Goal: Task Accomplishment & Management: Manage account settings

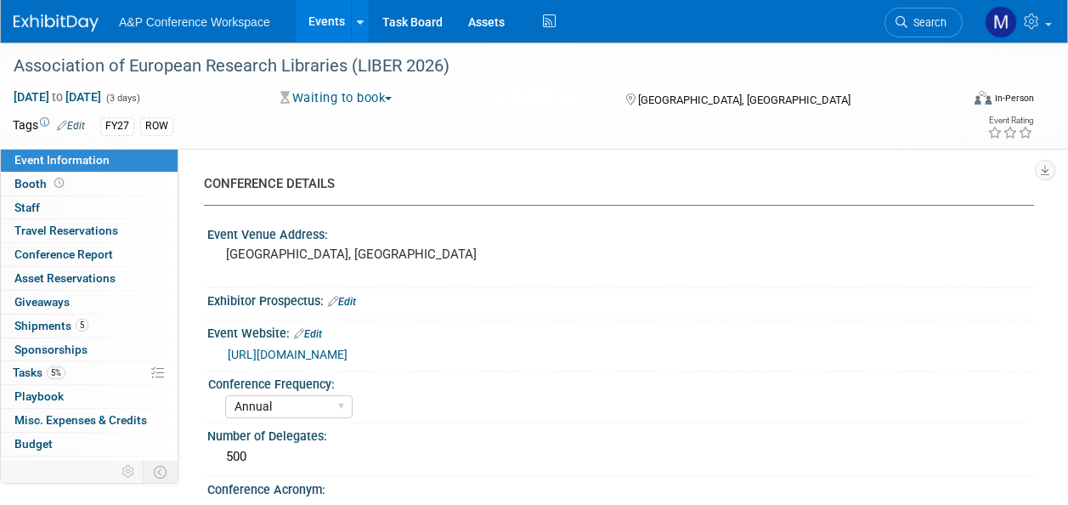
select select "Annual"
select select "Level 2"
select select "In-Person Booth"
select select "Libraries"
select select "Bloomsbury Digital Resources"
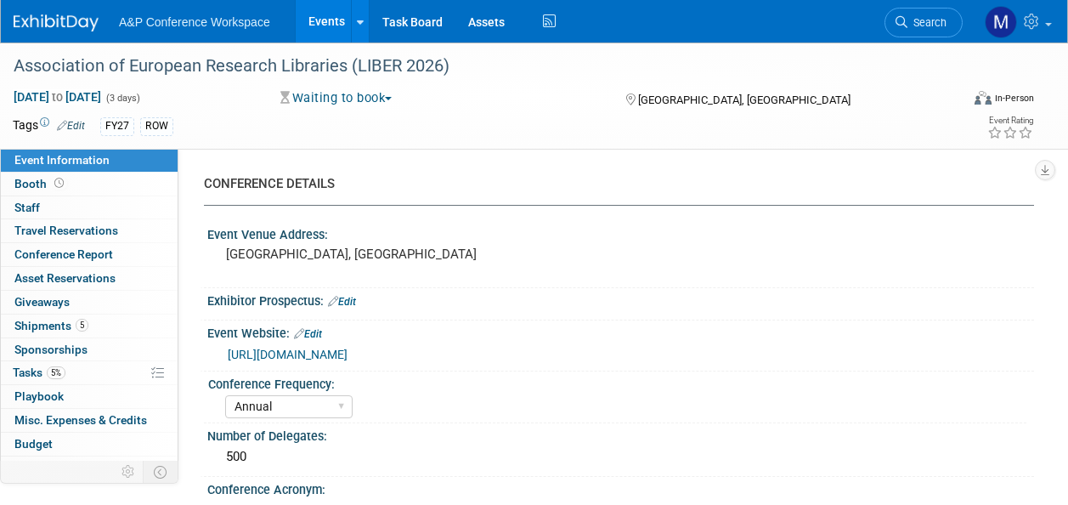
select select "[PERSON_NAME]"
select select "BDR Product Awareness and Trial Generation​"
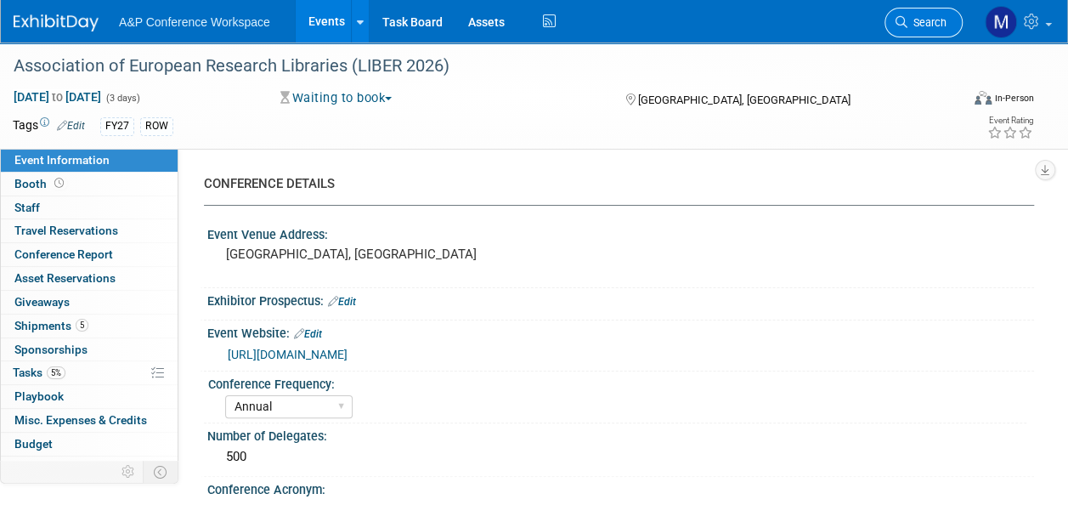
click at [928, 25] on span "Search" at bounding box center [926, 22] width 39 height 13
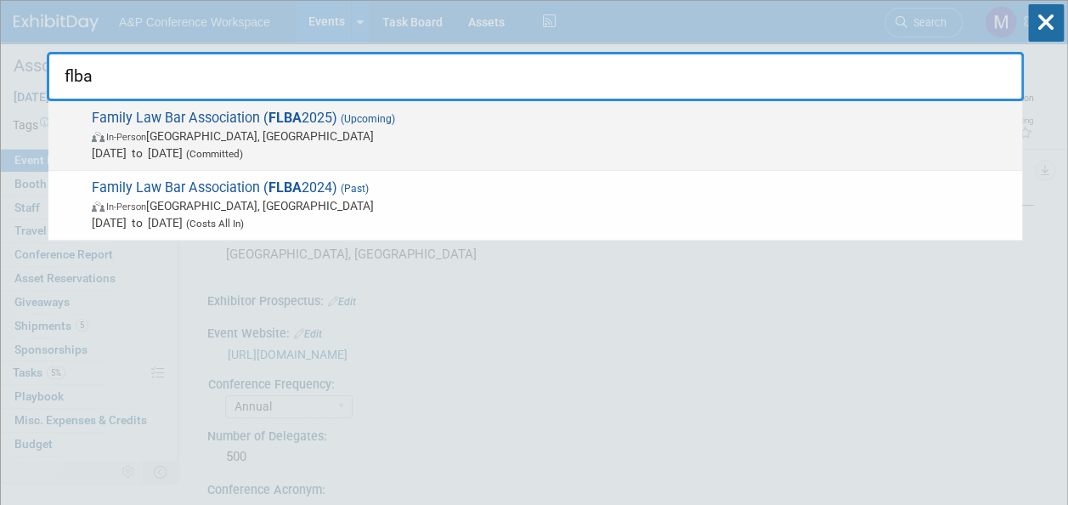
type input "flba"
click at [299, 116] on strong "FLBA" at bounding box center [284, 118] width 33 height 16
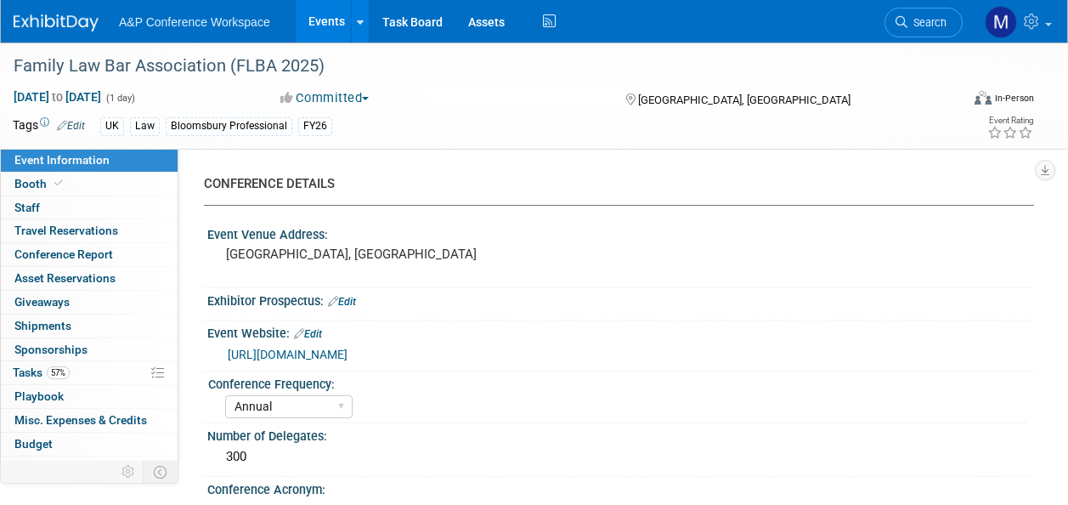
select select "Annual"
select select "Level 2"
select select "In-Person Booth"
select select "Law"
select select "Bloomsbury Professional"
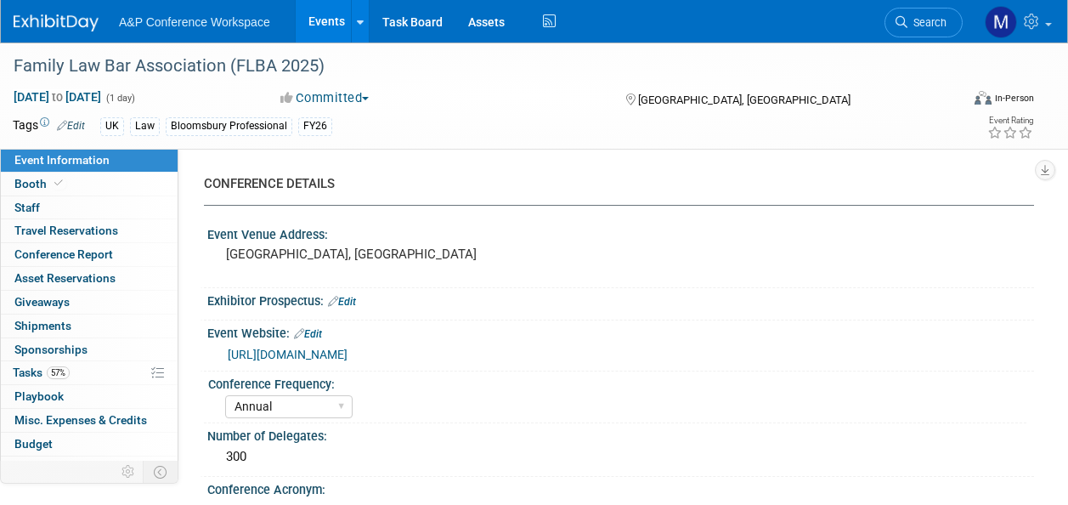
select select "[PERSON_NAME]"
select select "Networking/Commissioning"
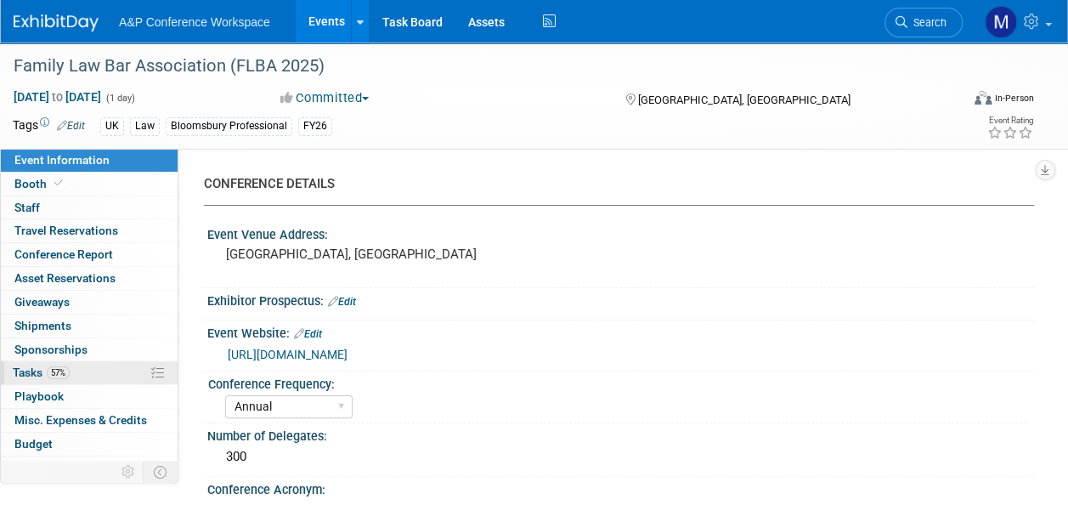
click at [104, 368] on link "57% Tasks 57%" at bounding box center [89, 372] width 177 height 23
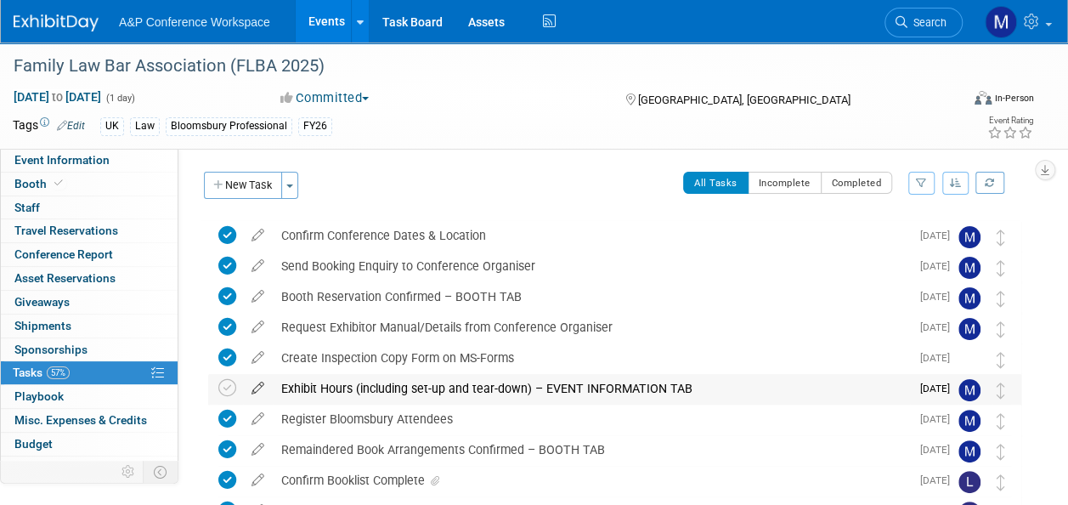
click at [253, 384] on icon at bounding box center [258, 384] width 30 height 21
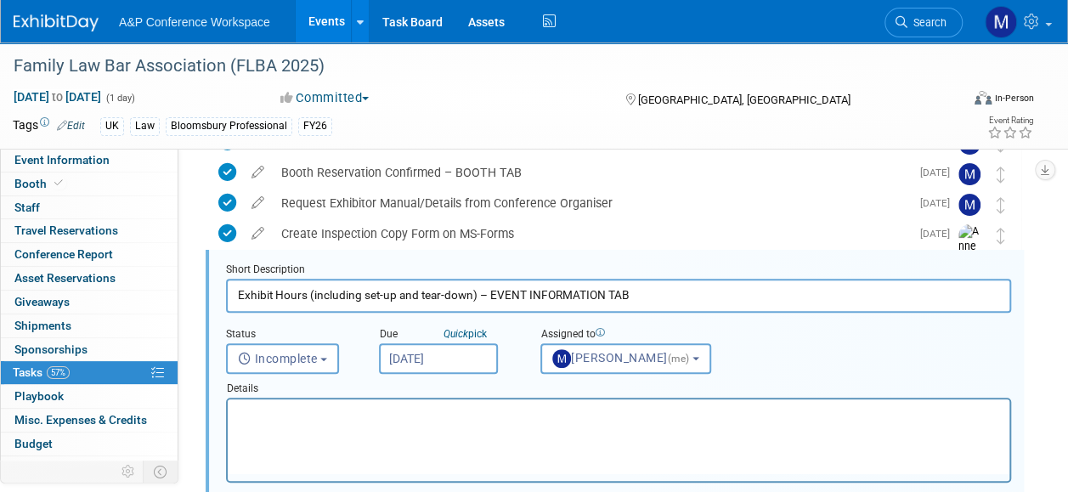
click at [428, 362] on input "Oct 1, 2025" at bounding box center [438, 358] width 119 height 31
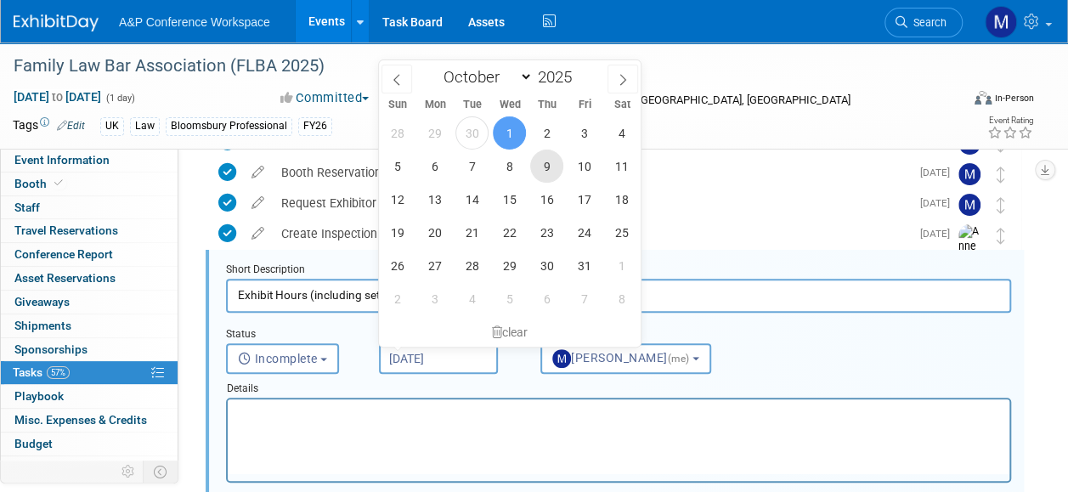
click at [551, 167] on span "9" at bounding box center [546, 166] width 33 height 33
type input "Oct 9, 2025"
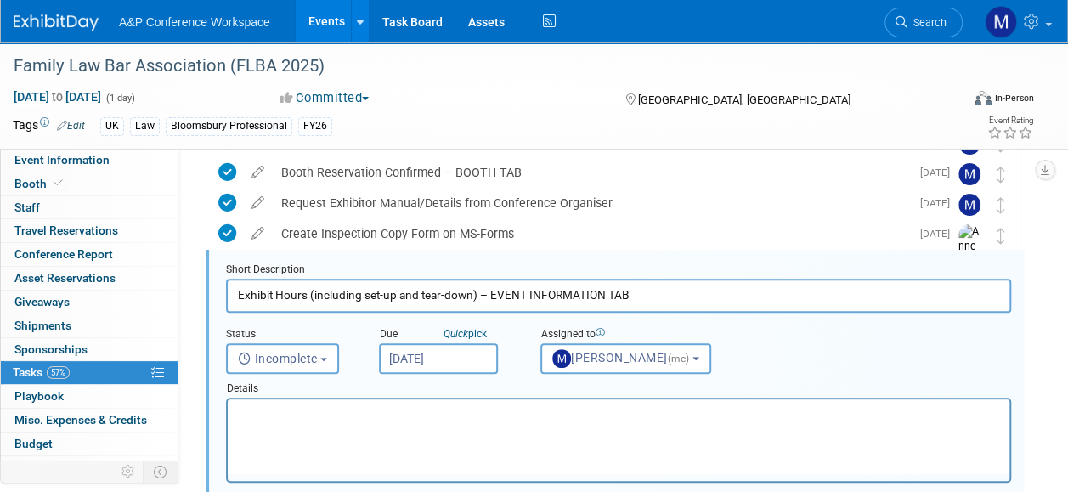
click at [496, 409] on p "Rich Text Area. Press ALT-0 for help." at bounding box center [619, 414] width 762 height 16
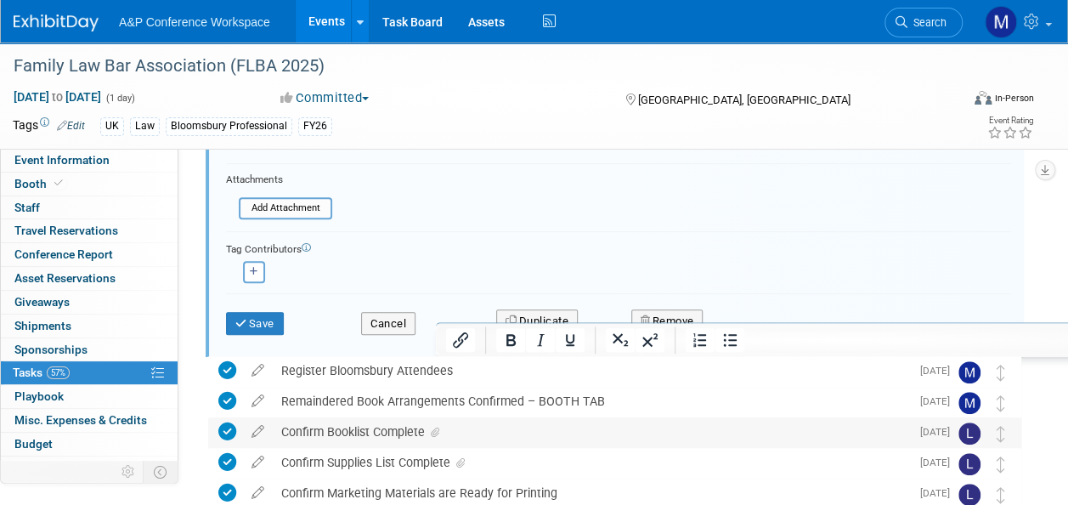
scroll to position [464, 0]
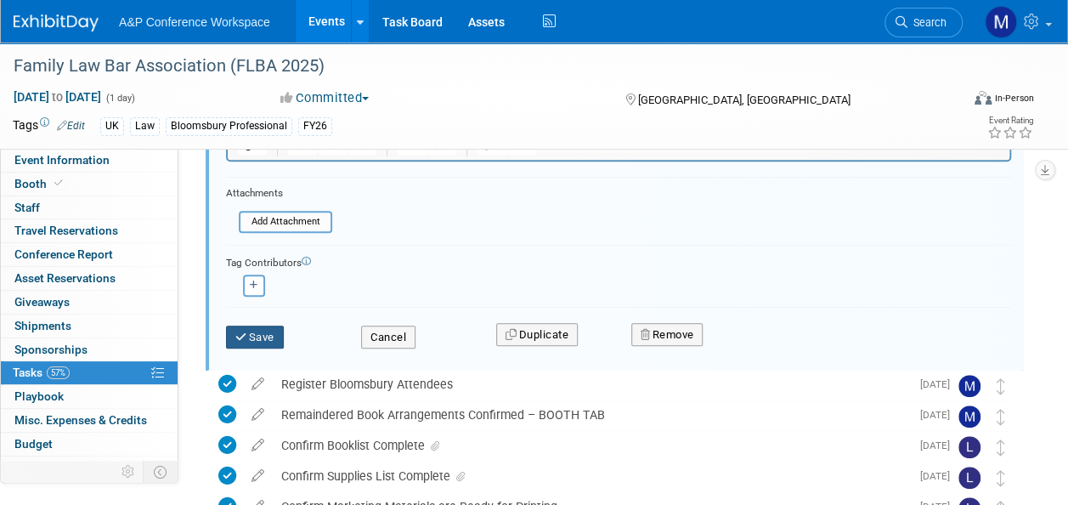
click at [263, 333] on button "Save" at bounding box center [255, 337] width 58 height 24
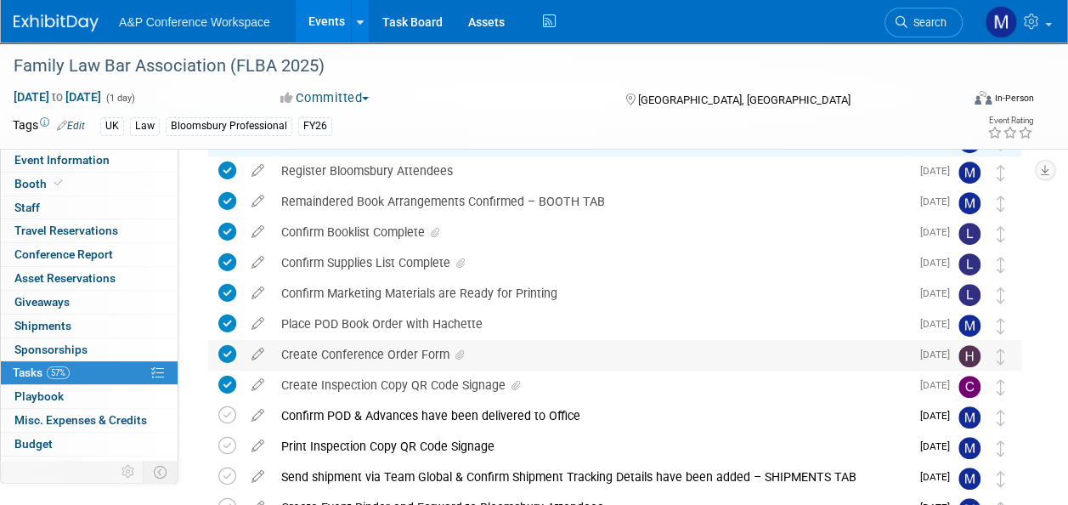
scroll to position [209, 0]
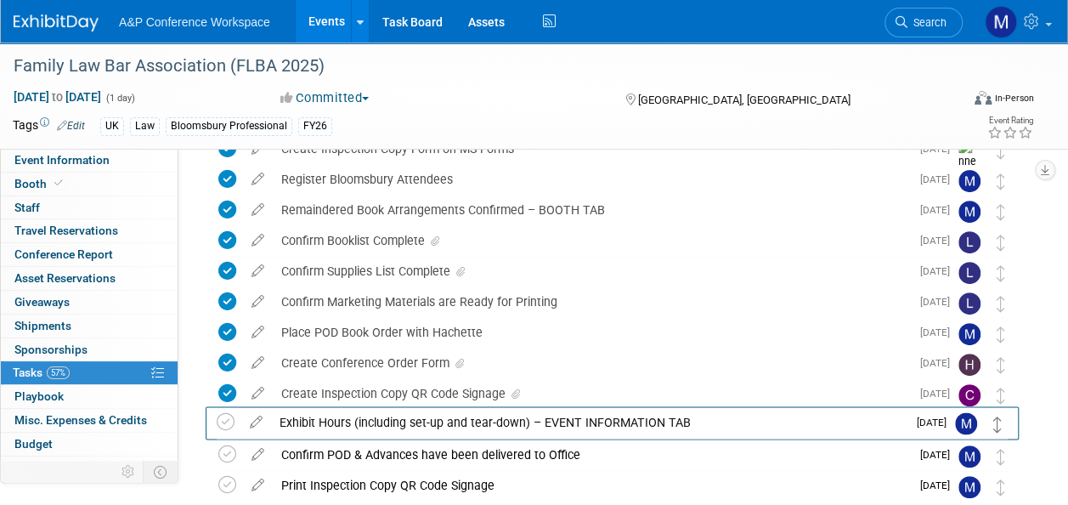
drag, startPoint x: 1003, startPoint y: 179, endPoint x: 1000, endPoint y: 421, distance: 242.2
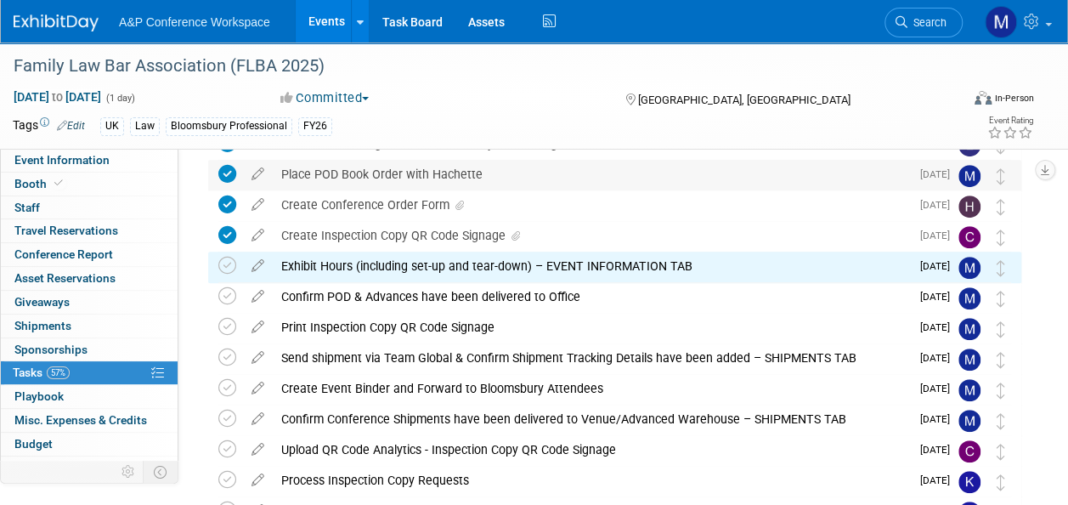
scroll to position [379, 0]
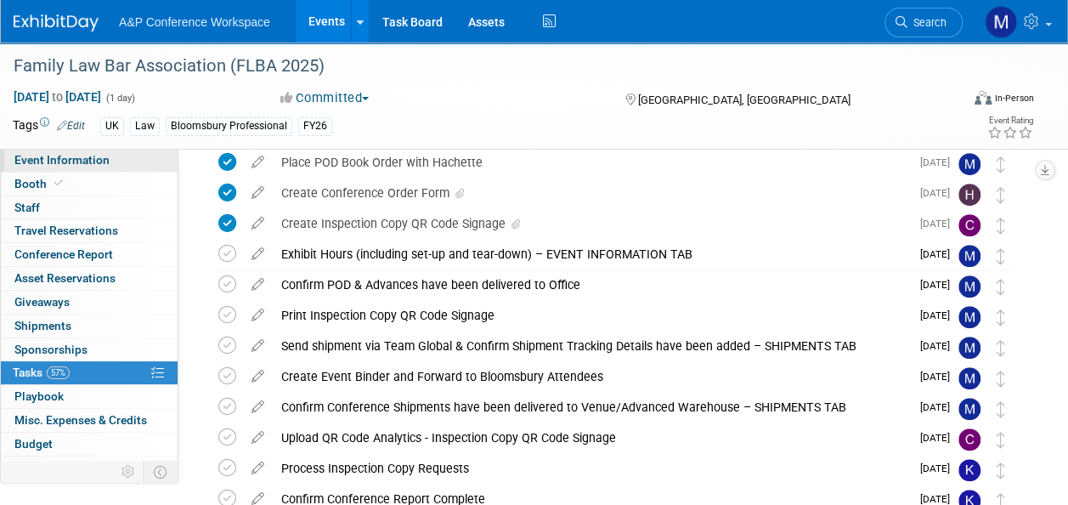
click at [76, 163] on span "Event Information" at bounding box center [61, 160] width 95 height 14
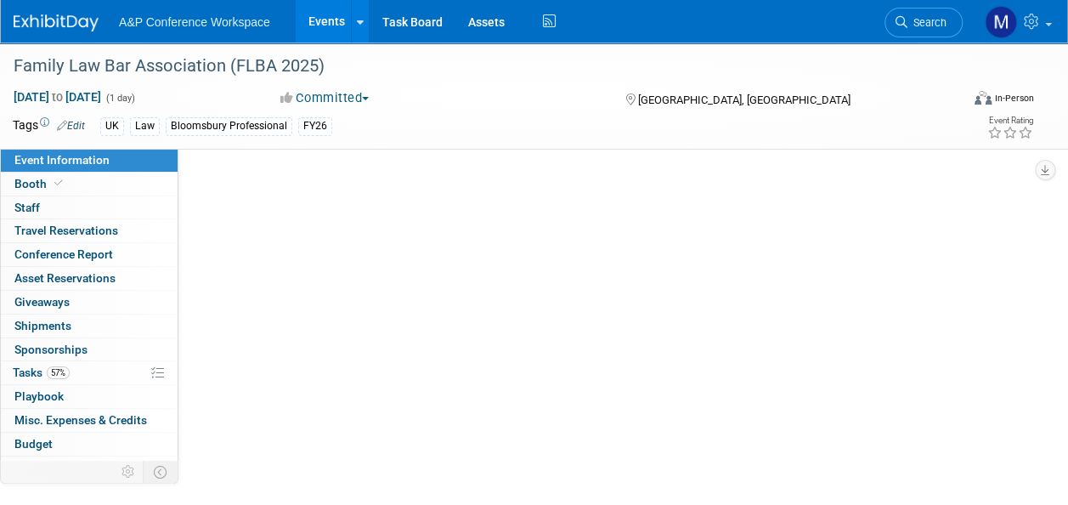
scroll to position [0, 0]
select select "Annual"
select select "Level 2"
select select "In-Person Booth"
select select "Law"
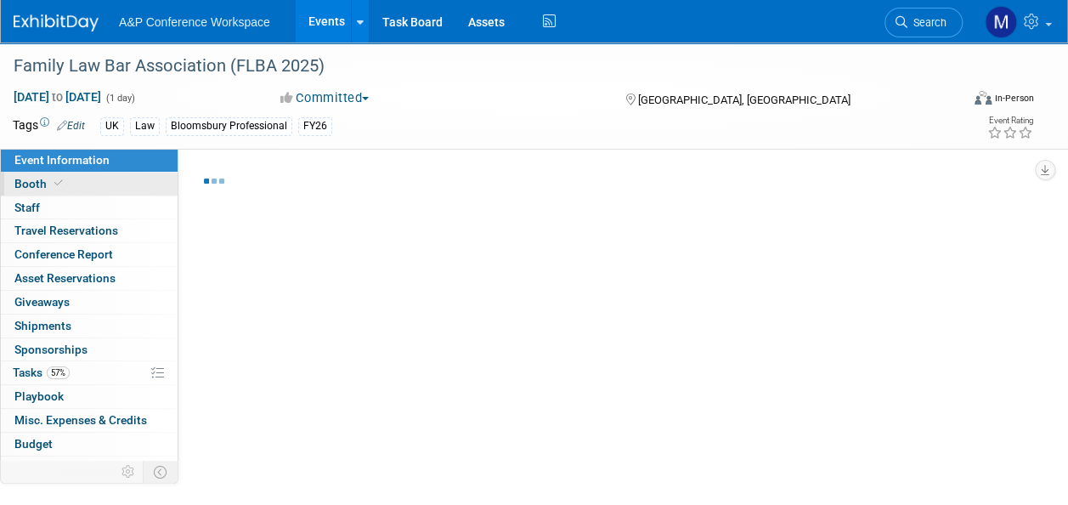
select select "Bloomsbury Professional"
select select "[PERSON_NAME]"
select select "Networking/Commissioning"
